Goal: Task Accomplishment & Management: Manage account settings

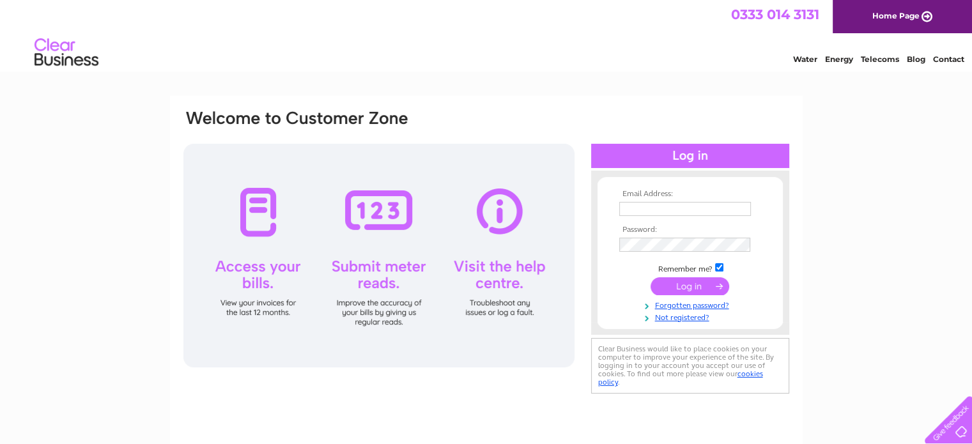
type input "info@indabadeli.com"
click at [681, 282] on input "submit" at bounding box center [690, 286] width 79 height 18
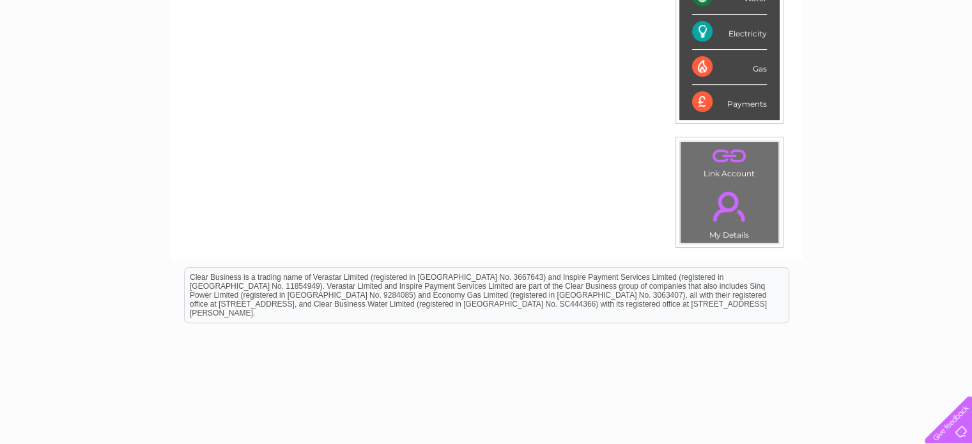
scroll to position [363, 0]
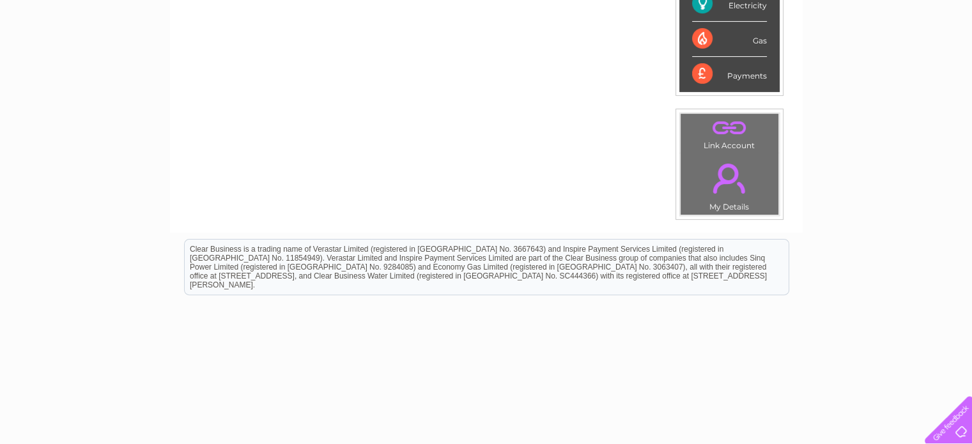
click at [722, 178] on link "." at bounding box center [729, 178] width 91 height 45
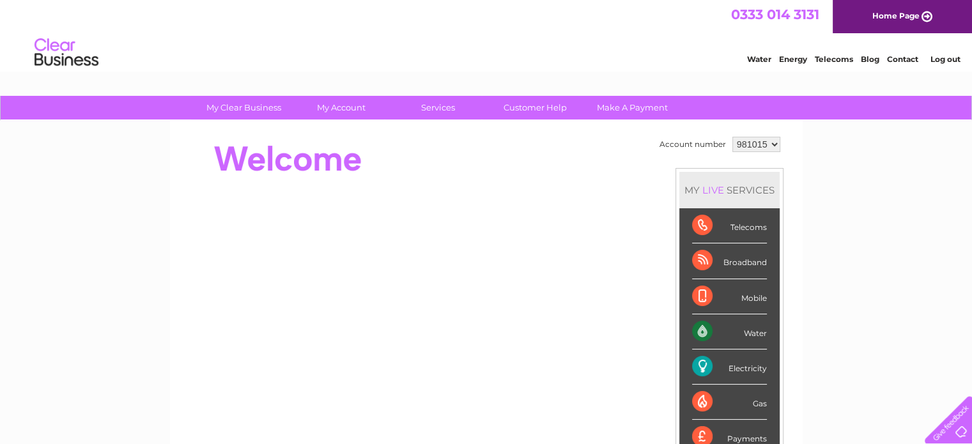
click at [900, 59] on link "Contact" at bounding box center [902, 59] width 31 height 10
drag, startPoint x: 769, startPoint y: 141, endPoint x: 762, endPoint y: 150, distance: 12.3
click at [762, 150] on select "981015" at bounding box center [756, 144] width 48 height 15
click at [752, 140] on select "981015" at bounding box center [756, 144] width 48 height 15
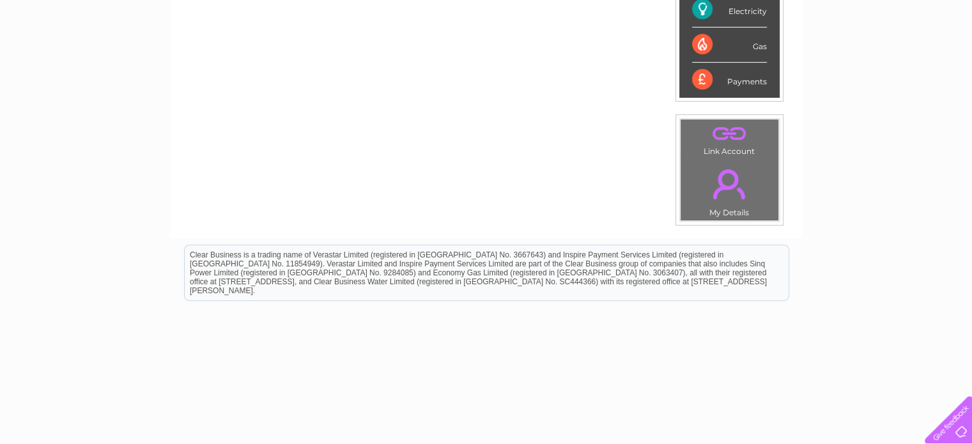
scroll to position [358, 0]
click at [726, 180] on link "." at bounding box center [729, 183] width 91 height 45
